Goal: Complete application form: Complete application form

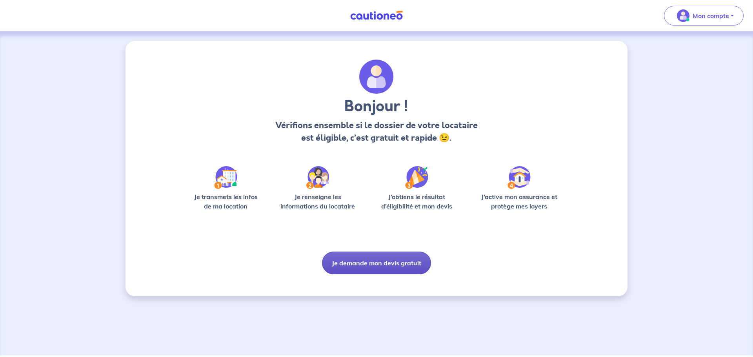
click at [387, 264] on button "Je demande mon devis gratuit" at bounding box center [376, 263] width 109 height 23
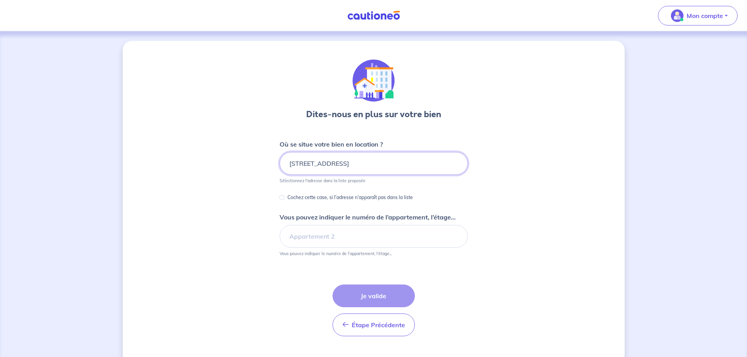
click at [350, 160] on input "[STREET_ADDRESS]" at bounding box center [373, 163] width 188 height 23
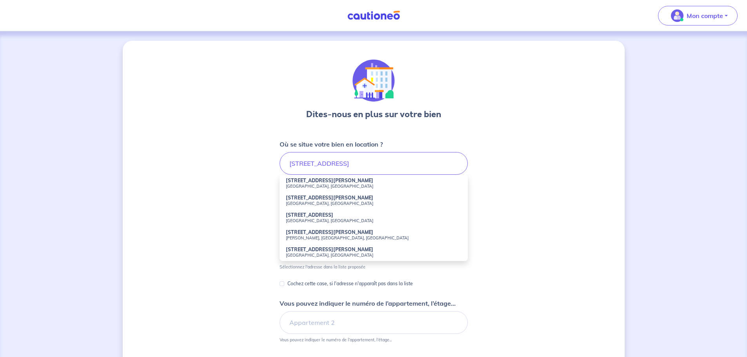
click at [335, 186] on small "[GEOGRAPHIC_DATA], [GEOGRAPHIC_DATA]" at bounding box center [374, 185] width 176 height 5
type input "[STREET_ADDRESS][PERSON_NAME]"
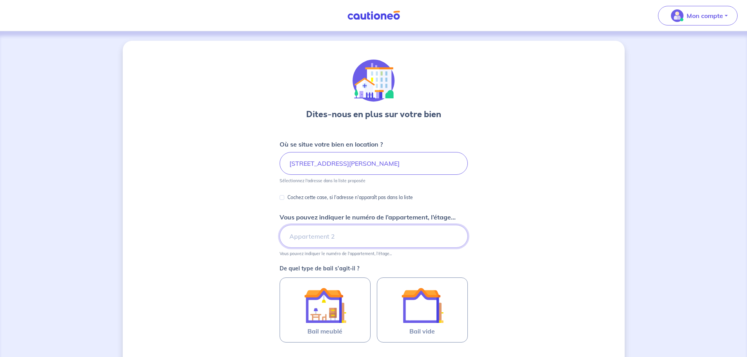
click at [344, 237] on input "Vous pouvez indiquer le numéro de l’appartement, l’étage..." at bounding box center [373, 236] width 188 height 23
type input "3eme étage porte de droite"
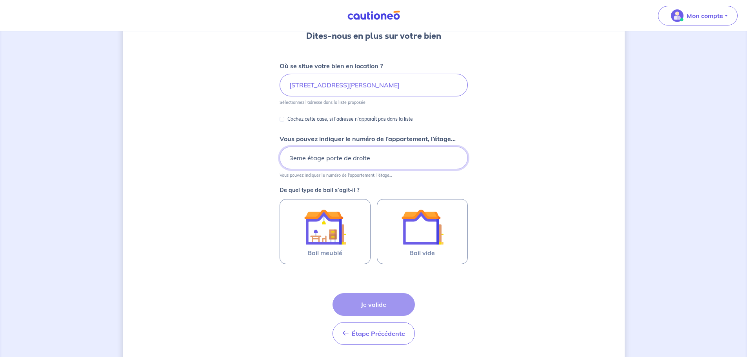
scroll to position [104, 0]
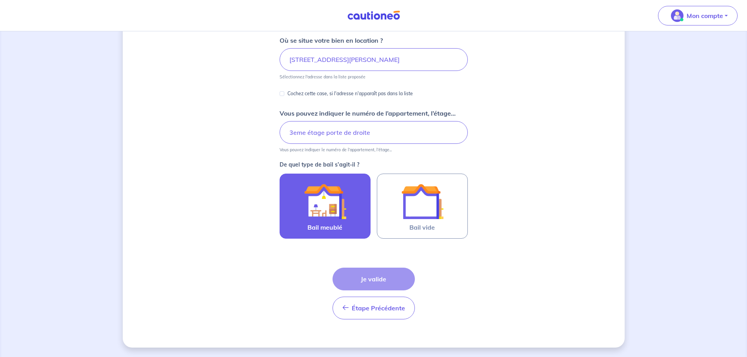
click at [340, 223] on span "Bail meublé" at bounding box center [324, 227] width 35 height 9
click at [0, 0] on input "Bail meublé" at bounding box center [0, 0] width 0 height 0
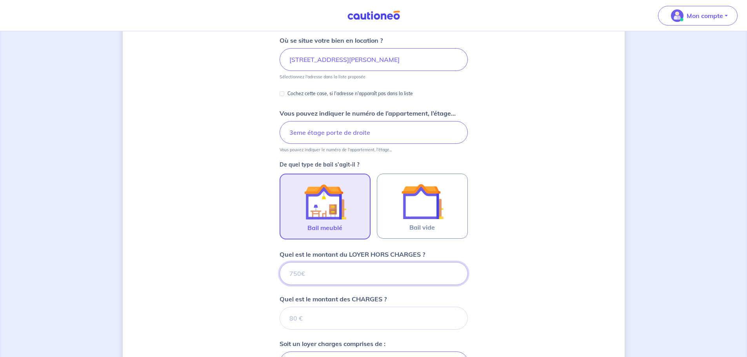
scroll to position [247, 0]
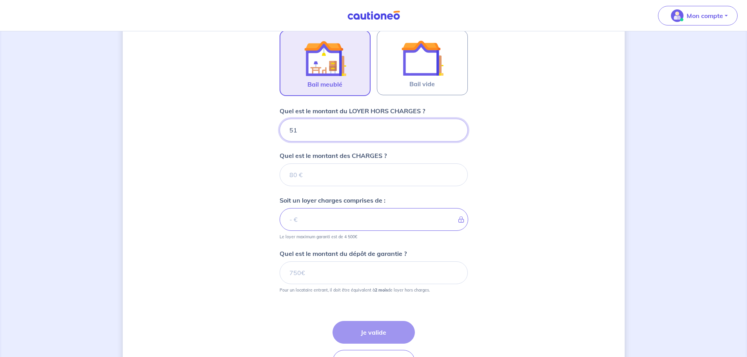
type input "510"
click at [323, 181] on input "Quel est le montant des CHARGES ?" at bounding box center [373, 174] width 188 height 23
type input "140"
type input "650"
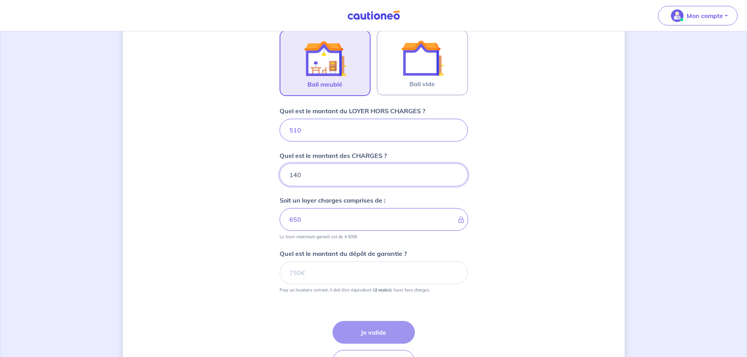
type input "140"
click at [318, 277] on input "Quel est le montant du dépôt de garantie ?" at bounding box center [373, 272] width 188 height 23
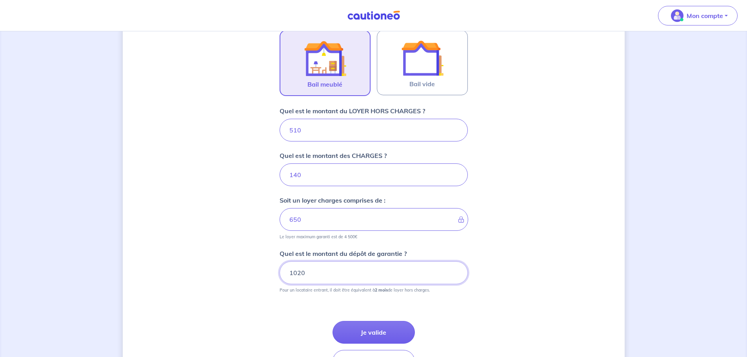
scroll to position [301, 0]
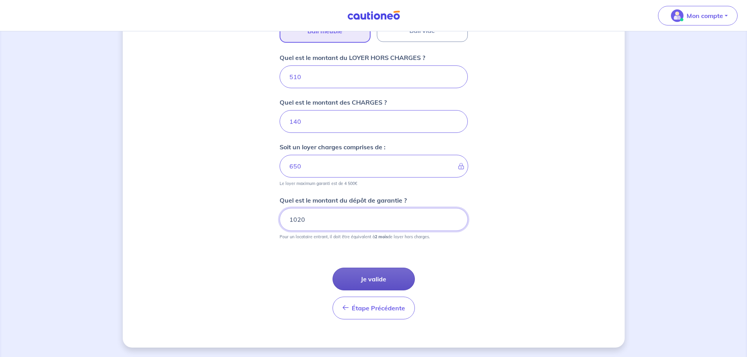
type input "1020"
click at [389, 279] on button "Je valide" at bounding box center [373, 279] width 82 height 23
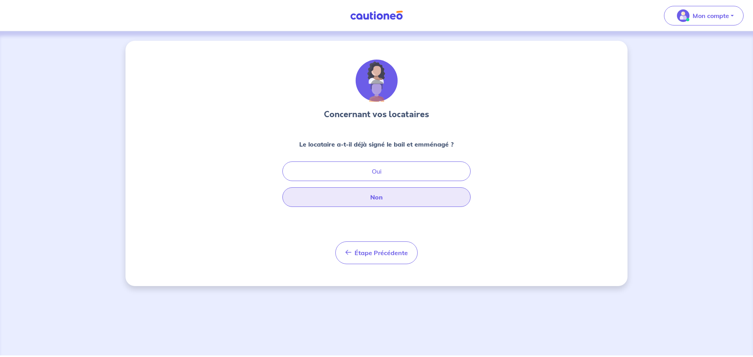
click at [386, 200] on button "Non" at bounding box center [376, 197] width 188 height 20
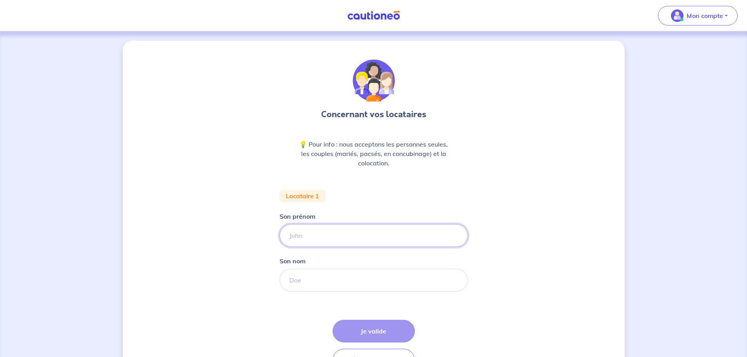
click at [312, 237] on input "Son prénom" at bounding box center [373, 235] width 188 height 23
type input "Tukisola"
click at [317, 278] on input "Son nom" at bounding box center [373, 280] width 188 height 23
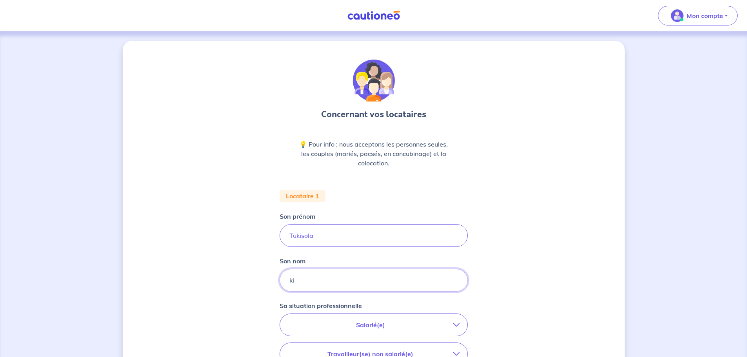
type input "KIVUVU"
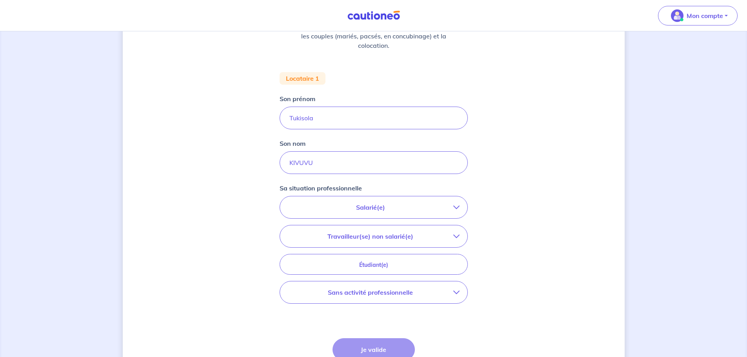
click at [343, 209] on p "Salarié(e)" at bounding box center [370, 207] width 165 height 9
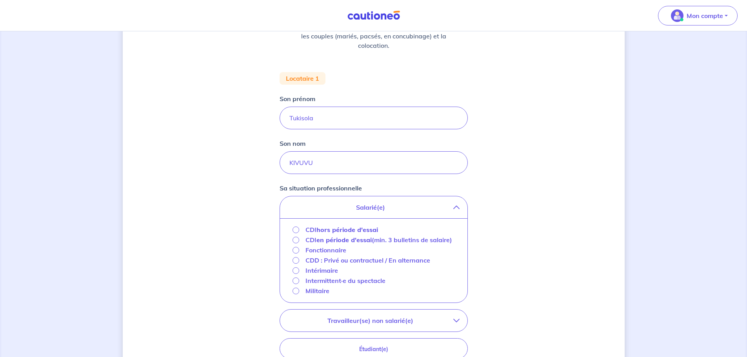
click at [321, 231] on strong "hors période d'essai" at bounding box center [347, 230] width 62 height 8
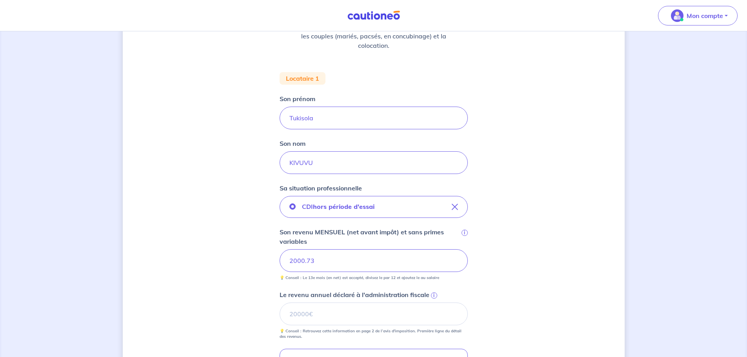
click at [201, 279] on div "Concernant vos locataires 💡 Pour info : nous acceptons les personnes seules, le…" at bounding box center [374, 229] width 502 height 612
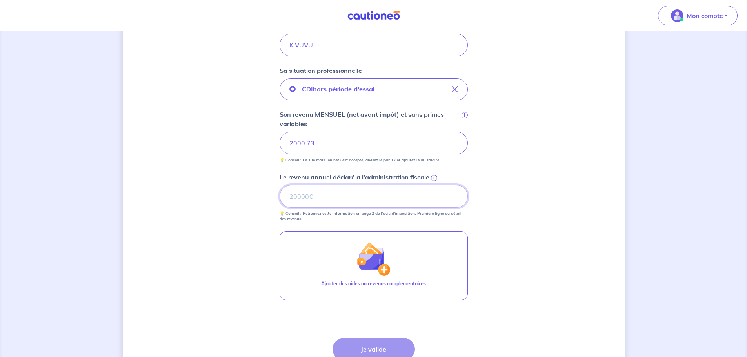
click at [320, 195] on input "Le revenu annuel déclaré à l'administration fiscale i" at bounding box center [373, 196] width 188 height 23
click at [432, 179] on span "i" at bounding box center [434, 178] width 6 height 6
click at [432, 185] on input "Le revenu annuel déclaré à l'administration fiscale i" at bounding box center [373, 196] width 188 height 23
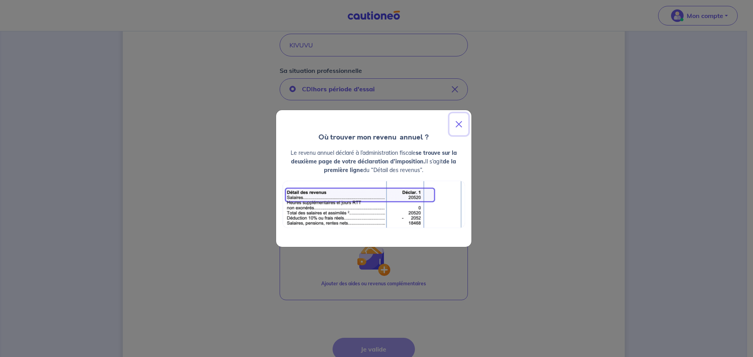
click at [459, 125] on button "Close" at bounding box center [458, 124] width 19 height 22
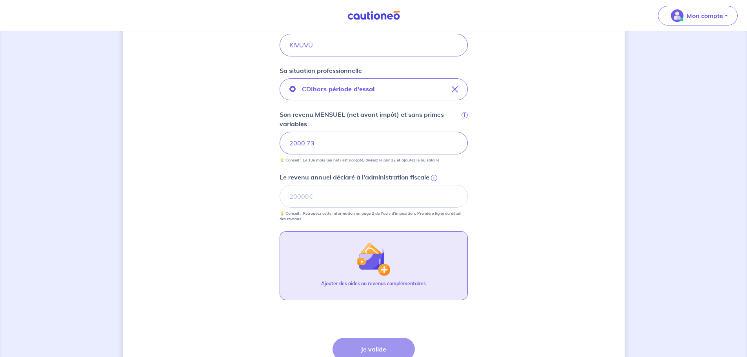
scroll to position [305, 0]
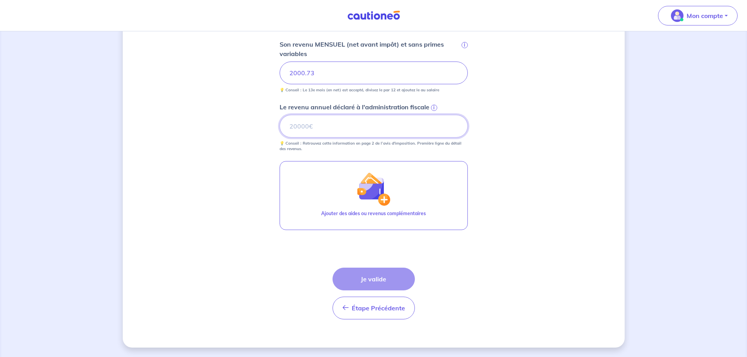
click at [299, 127] on input "Le revenu annuel déclaré à l'administration fiscale i" at bounding box center [373, 126] width 188 height 23
click at [314, 123] on input "Le revenu annuel déclaré à l'administration fiscale i" at bounding box center [373, 126] width 188 height 23
type input "17477"
type input "17477.52"
click at [246, 202] on div "Concernant vos locataires 💡 Pour info : nous acceptons les personnes seules, le…" at bounding box center [374, 41] width 502 height 612
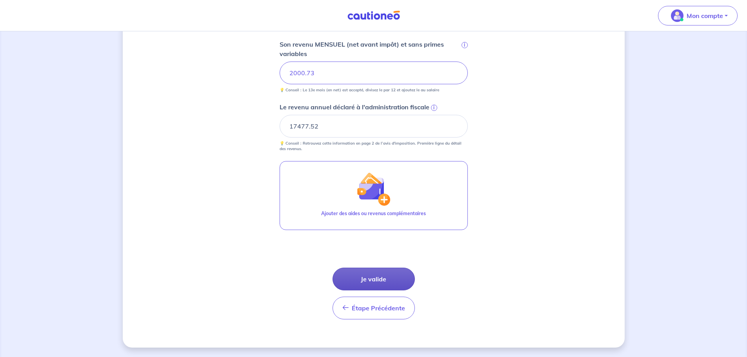
click at [384, 279] on button "Je valide" at bounding box center [373, 279] width 82 height 23
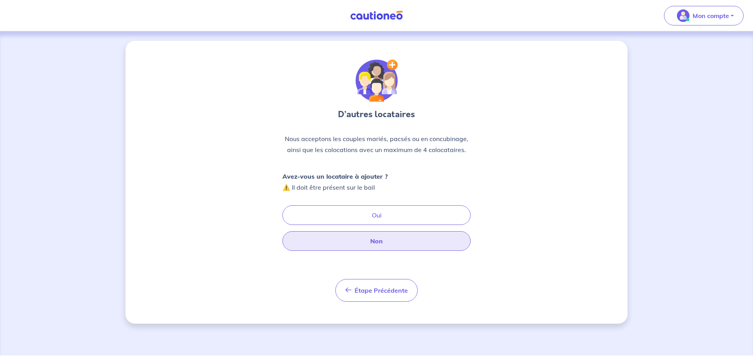
click at [379, 249] on button "Non" at bounding box center [376, 241] width 188 height 20
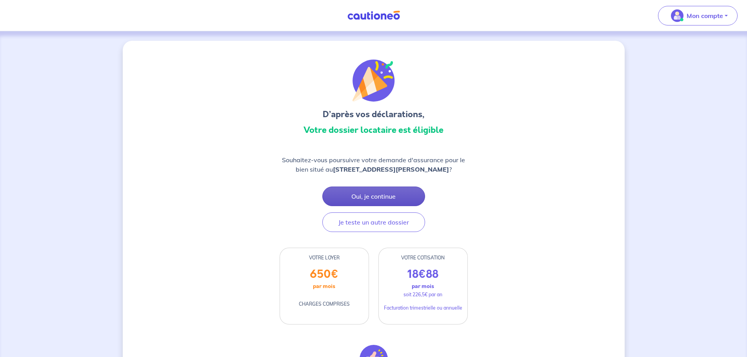
click at [374, 203] on button "Oui, je continue" at bounding box center [373, 197] width 103 height 20
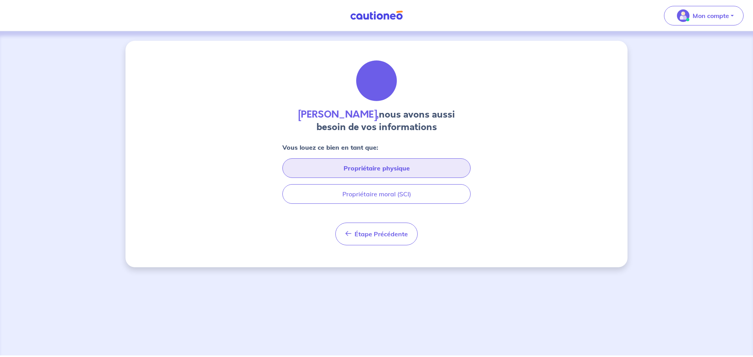
click at [368, 171] on button "Propriétaire physique" at bounding box center [376, 168] width 188 height 20
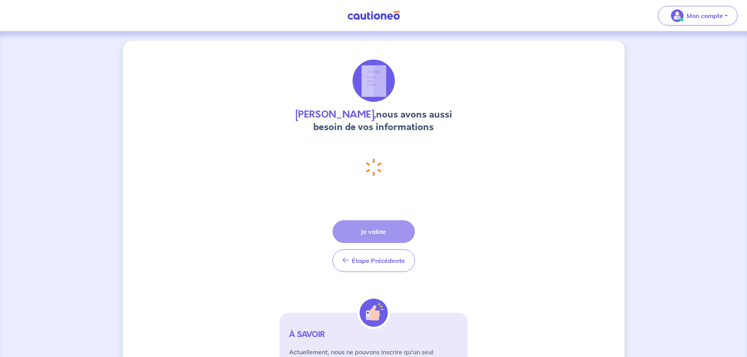
select select "FR"
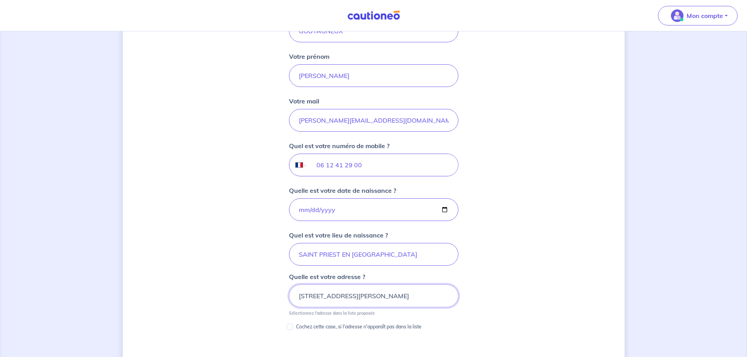
scroll to position [248, 0]
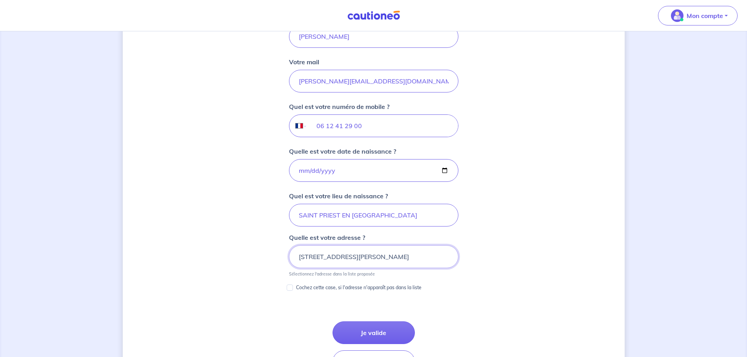
drag, startPoint x: 445, startPoint y: 259, endPoint x: 193, endPoint y: 258, distance: 252.0
click at [193, 258] on div "[PERSON_NAME], nous avons aussi besoin de vos informations Vous louez ce bien e…" at bounding box center [374, 158] width 502 height 731
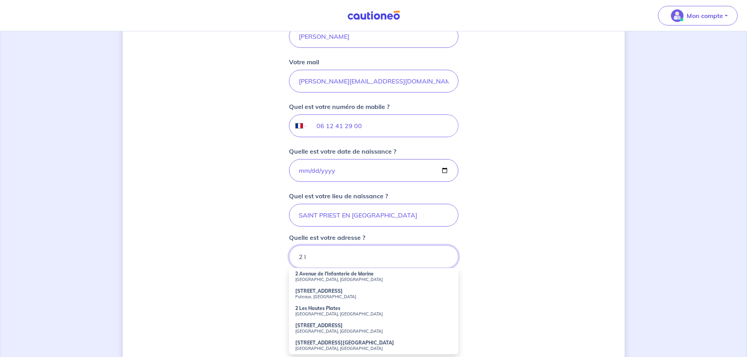
type input "2 Lotissement Les Mésanges42350 [GEOGRAPHIC_DATA]"
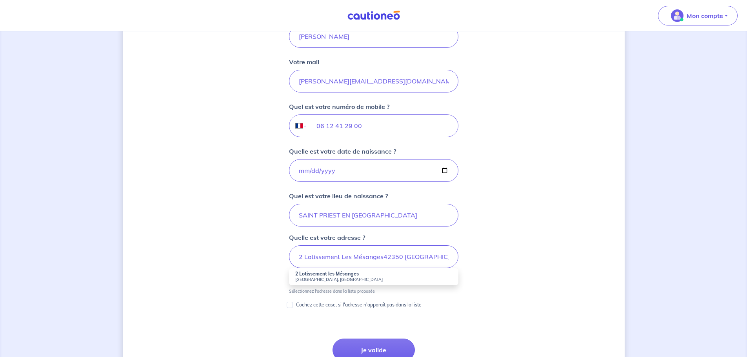
click at [214, 278] on div "[PERSON_NAME], nous avons aussi besoin de vos informations Vous louez ce bien e…" at bounding box center [374, 167] width 502 height 748
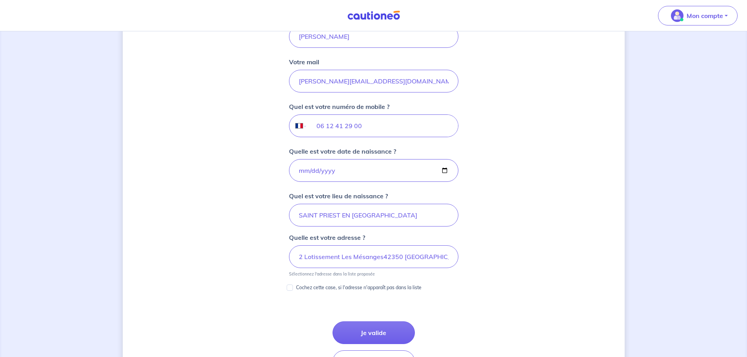
scroll to position [287, 0]
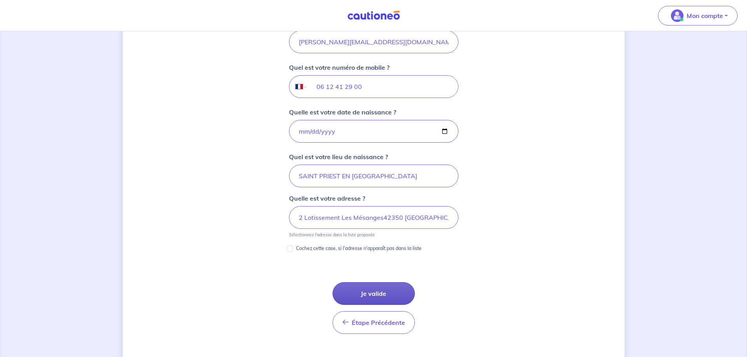
click at [356, 290] on button "Je valide" at bounding box center [373, 293] width 82 height 23
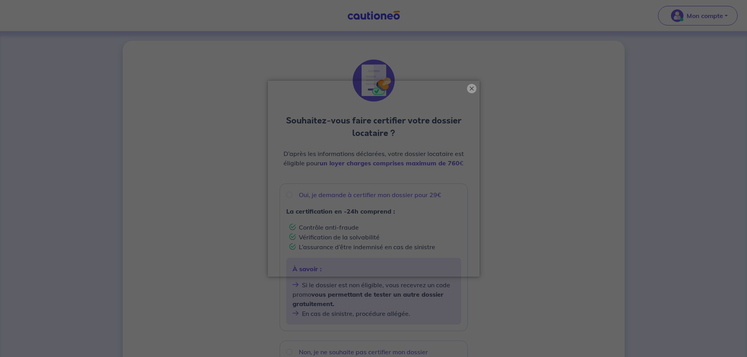
click at [472, 89] on button "×" at bounding box center [471, 88] width 9 height 9
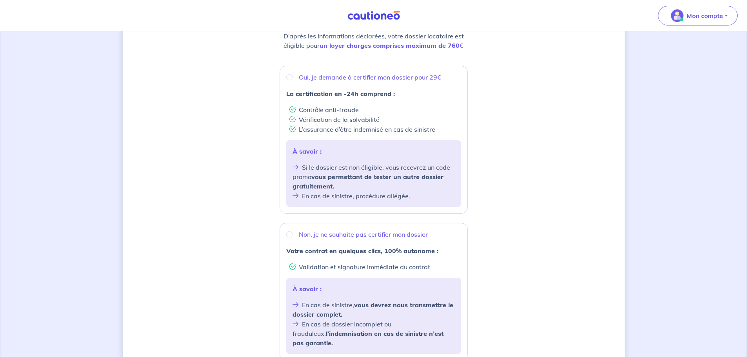
scroll to position [157, 0]
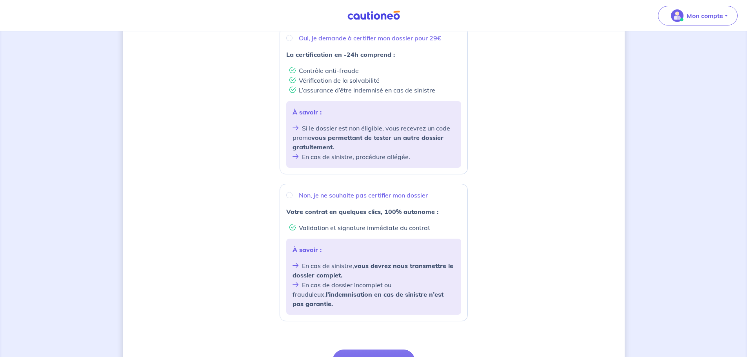
click at [293, 190] on div "Non, je ne souhaite pas certifier mon dossier Votre contrat en quelques clics, …" at bounding box center [373, 253] width 188 height 138
radio input "true"
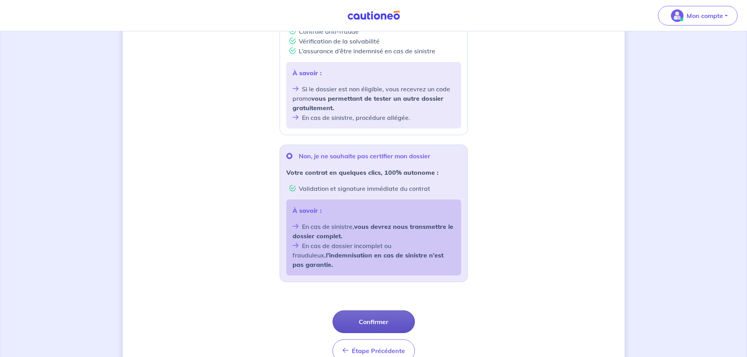
scroll to position [229, 0]
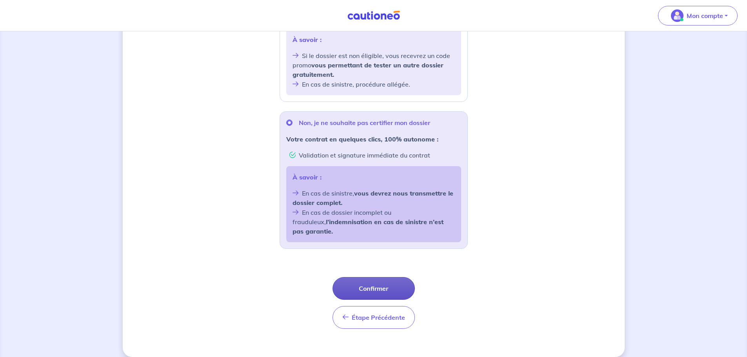
click at [360, 282] on button "Confirmer" at bounding box center [373, 288] width 82 height 23
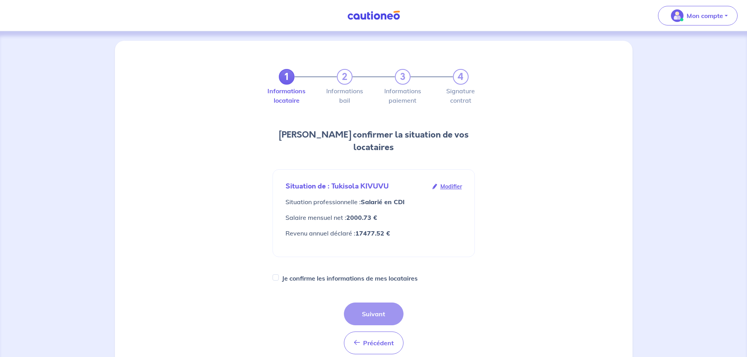
click at [372, 306] on div "Précédent Précédent Suivant" at bounding box center [374, 329] width 60 height 52
click at [273, 273] on div "Je confirme les informations de mes locataires" at bounding box center [373, 278] width 202 height 11
click at [281, 273] on div "Je confirme les informations de mes locataires" at bounding box center [373, 278] width 202 height 11
click at [280, 273] on div "Je confirme les informations de mes locataires" at bounding box center [373, 278] width 202 height 11
click at [277, 274] on input "Je confirme les informations de mes locataires" at bounding box center [275, 277] width 6 height 6
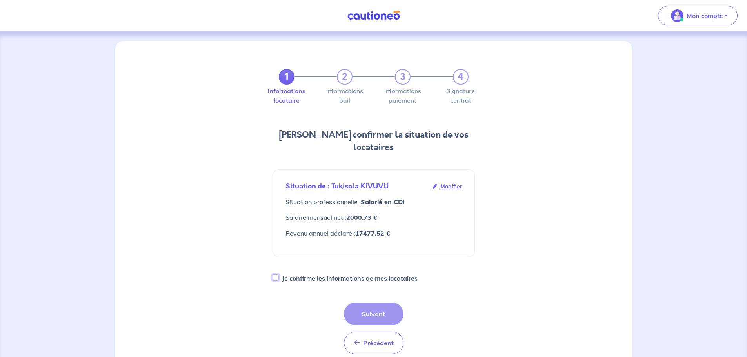
checkbox input "true"
click at [361, 303] on button "Suivant" at bounding box center [374, 314] width 60 height 23
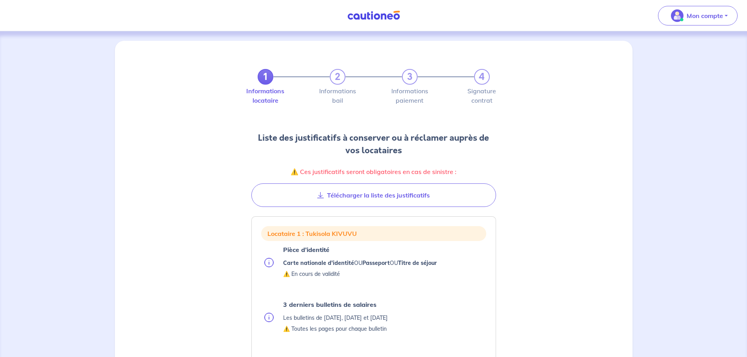
click at [189, 200] on div "1 2 3 4 Informations locataire Informations bail Informations paiement Signatur…" at bounding box center [374, 128] width 508 height 157
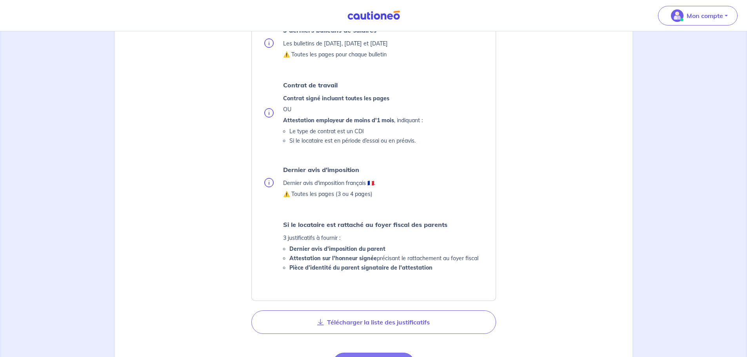
scroll to position [353, 0]
